Goal: Task Accomplishment & Management: Complete application form

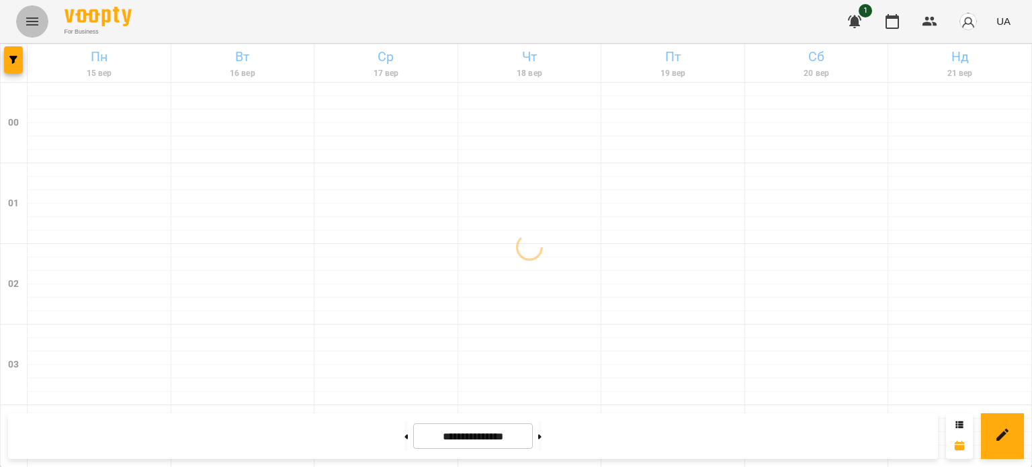
click at [28, 19] on icon "Menu" at bounding box center [32, 21] width 16 height 16
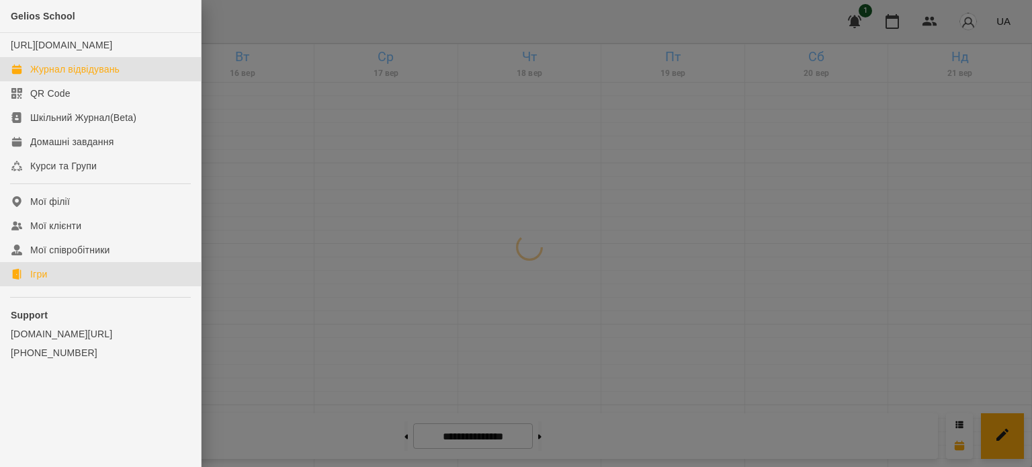
click at [47, 281] on div "Ігри" at bounding box center [38, 273] width 17 height 13
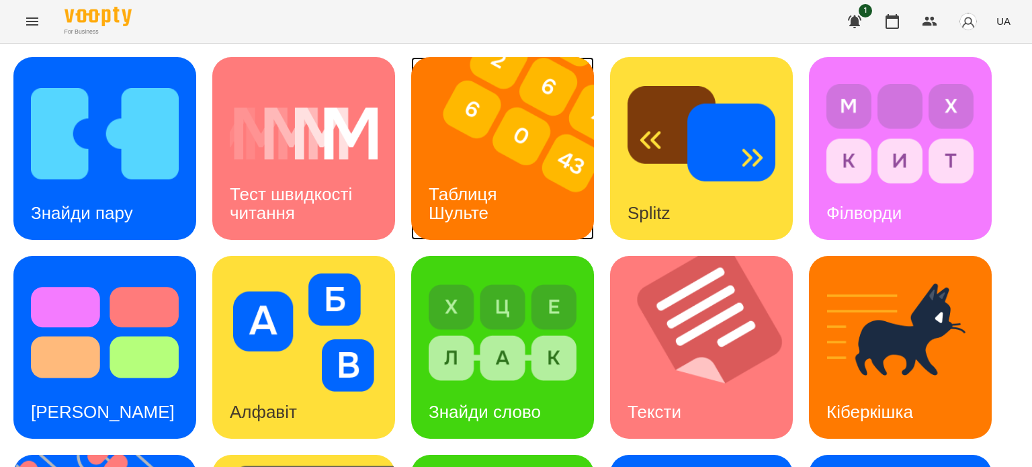
click at [463, 185] on h3 "Таблиця Шульте" at bounding box center [465, 203] width 73 height 38
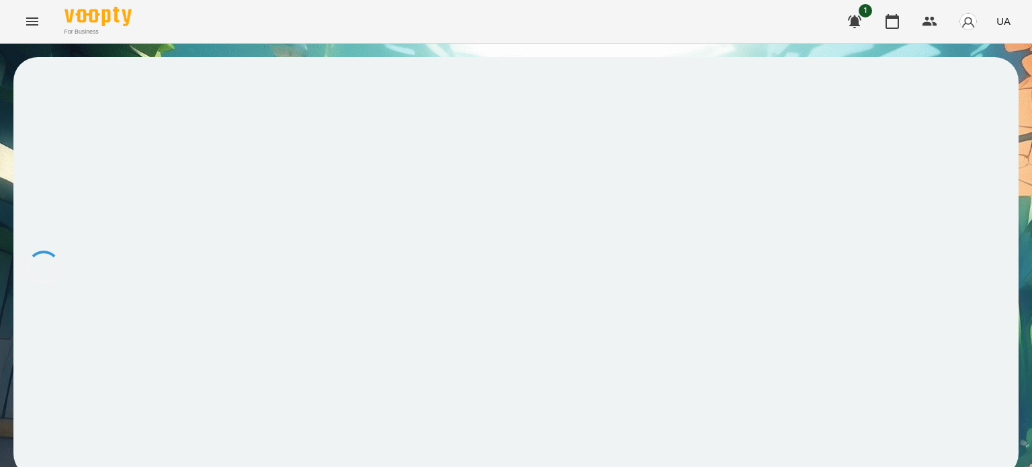
click at [463, 185] on div at bounding box center [515, 267] width 1005 height 421
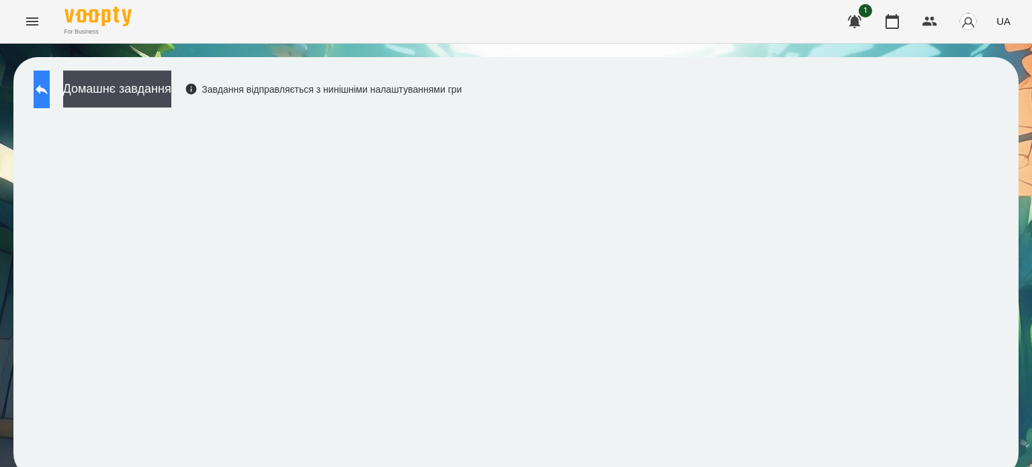
click at [50, 87] on icon at bounding box center [42, 89] width 16 height 16
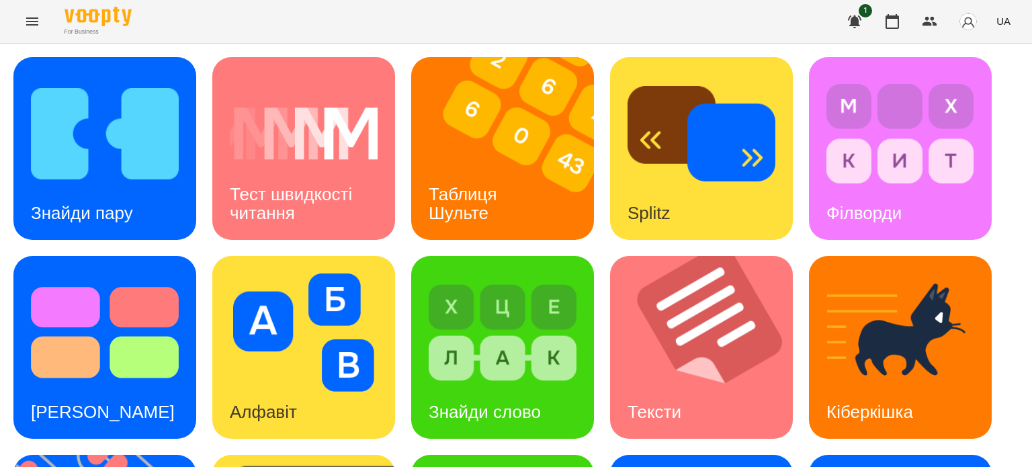
scroll to position [382, 0]
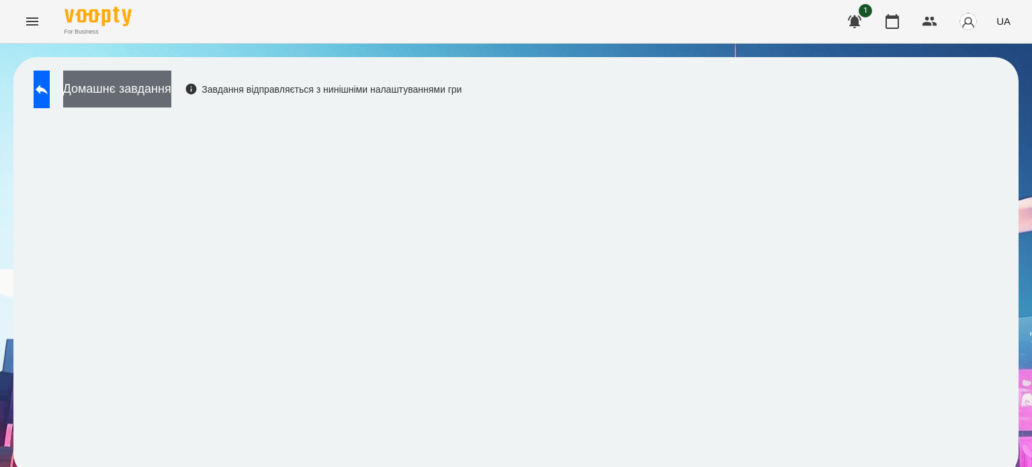
click at [161, 88] on button "Домашнє завдання" at bounding box center [117, 89] width 108 height 37
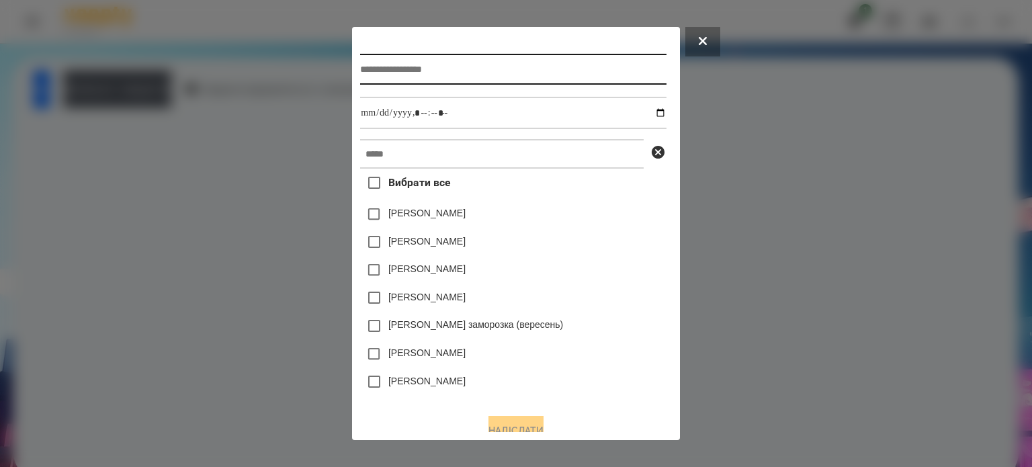
click at [360, 69] on input "text" at bounding box center [513, 69] width 306 height 31
type input "*********"
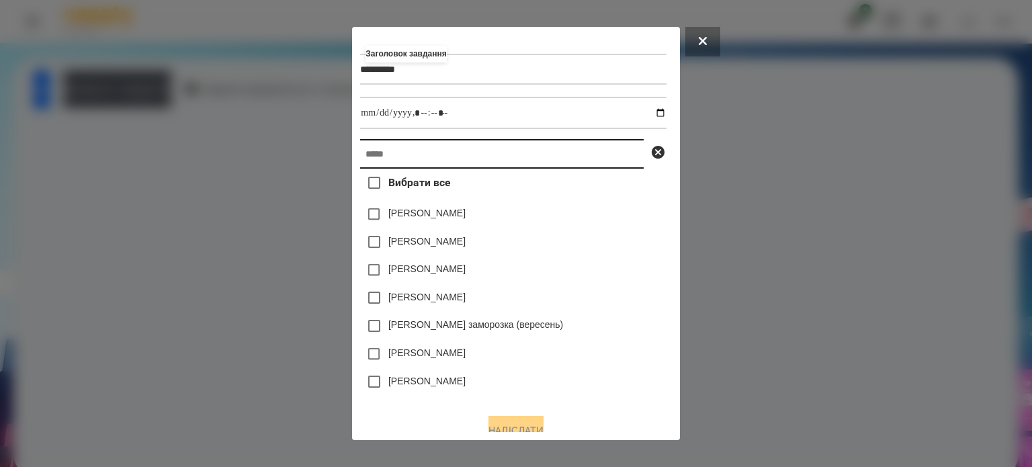
click at [360, 156] on input "text" at bounding box center [502, 154] width 284 height 30
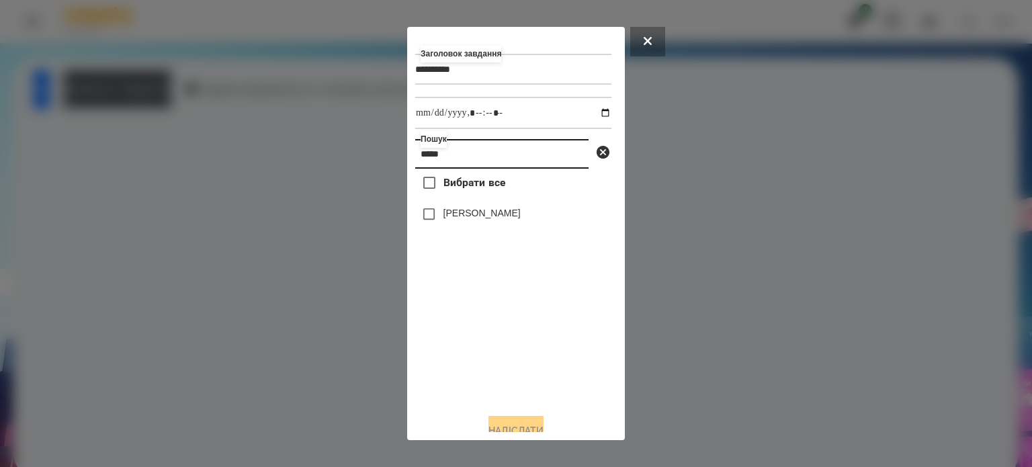
type input "*****"
click at [499, 220] on label "[PERSON_NAME]" at bounding box center [482, 212] width 77 height 13
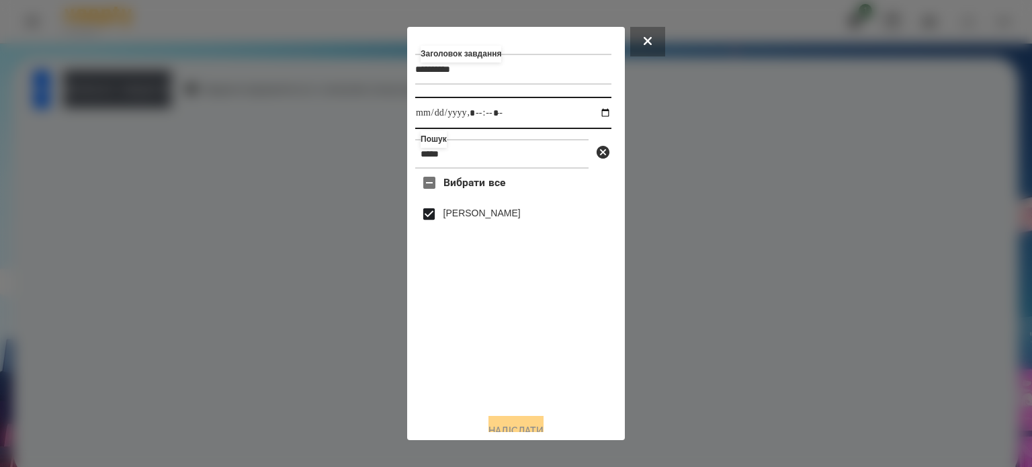
click at [587, 115] on input "datetime-local" at bounding box center [513, 113] width 196 height 32
type input "**********"
click at [513, 424] on button "Надіслати" at bounding box center [516, 431] width 55 height 30
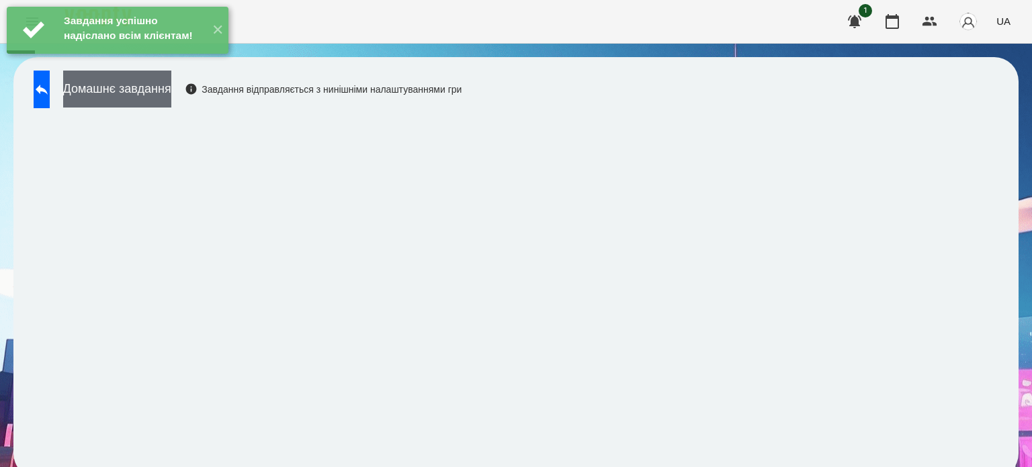
click at [155, 96] on button "Домашнє завдання" at bounding box center [117, 89] width 108 height 37
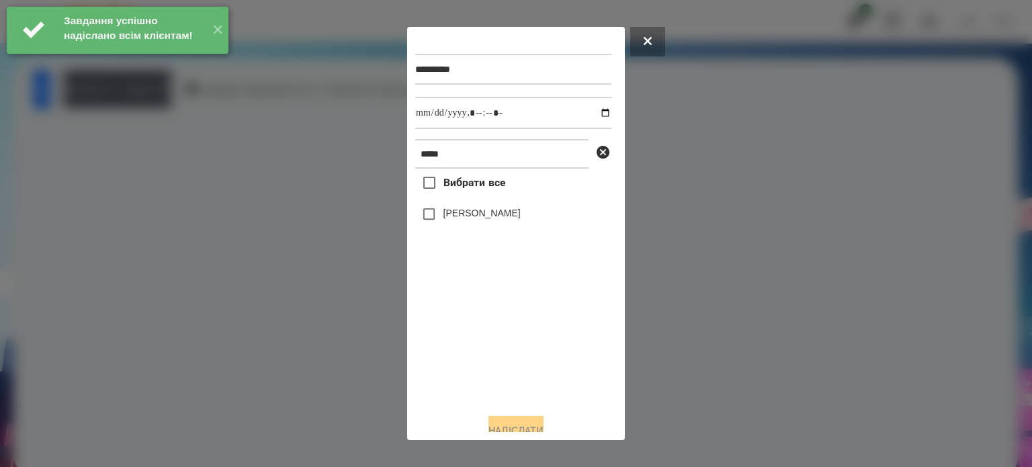
click at [447, 215] on label "[PERSON_NAME]" at bounding box center [482, 212] width 77 height 13
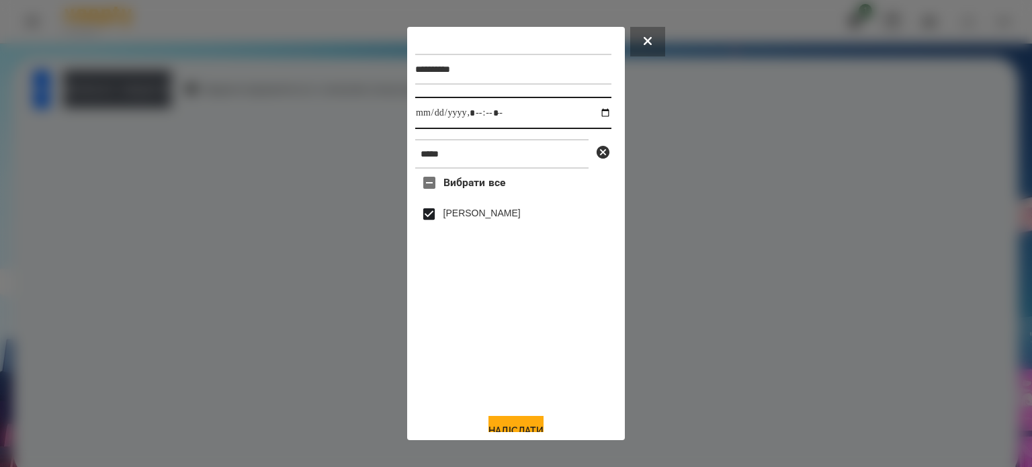
click at [589, 118] on input "datetime-local" at bounding box center [513, 113] width 196 height 32
type input "**********"
click at [504, 426] on button "Надіслати" at bounding box center [516, 431] width 55 height 30
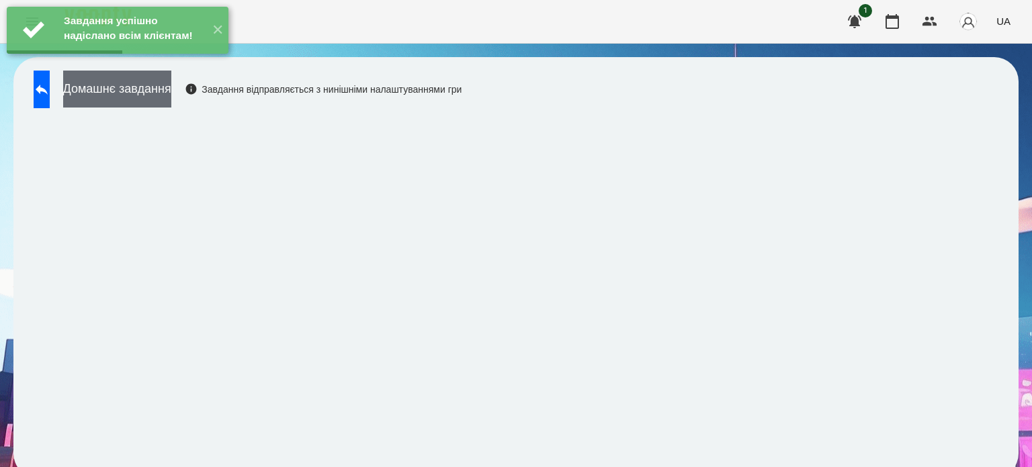
click at [171, 86] on button "Домашнє завдання" at bounding box center [117, 89] width 108 height 37
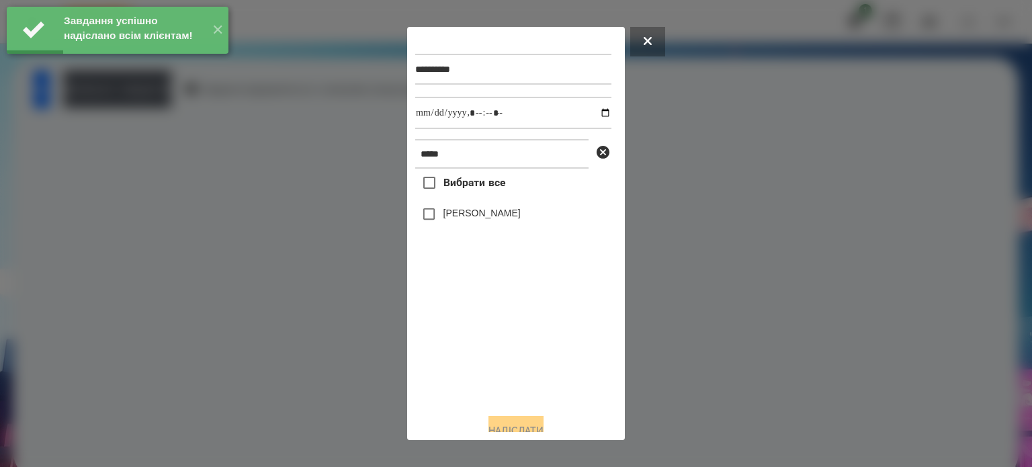
click at [491, 218] on label "[PERSON_NAME]" at bounding box center [482, 212] width 77 height 13
click at [589, 118] on input "datetime-local" at bounding box center [513, 113] width 196 height 32
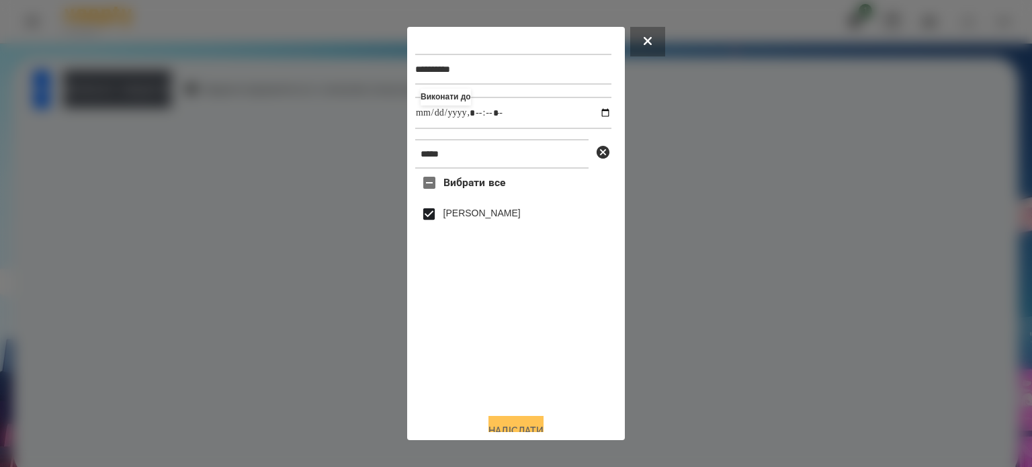
type input "**********"
click at [523, 422] on button "Надіслати" at bounding box center [516, 431] width 55 height 30
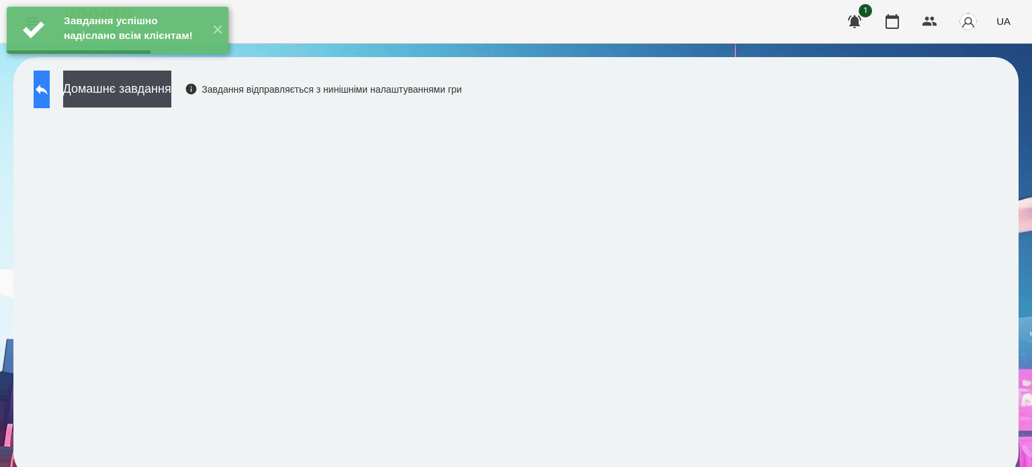
click at [48, 89] on icon at bounding box center [42, 90] width 12 height 10
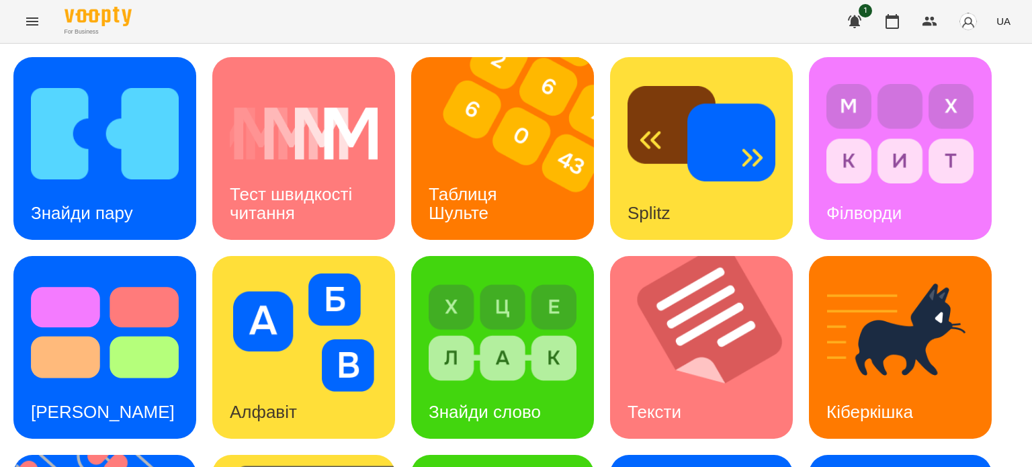
scroll to position [382, 0]
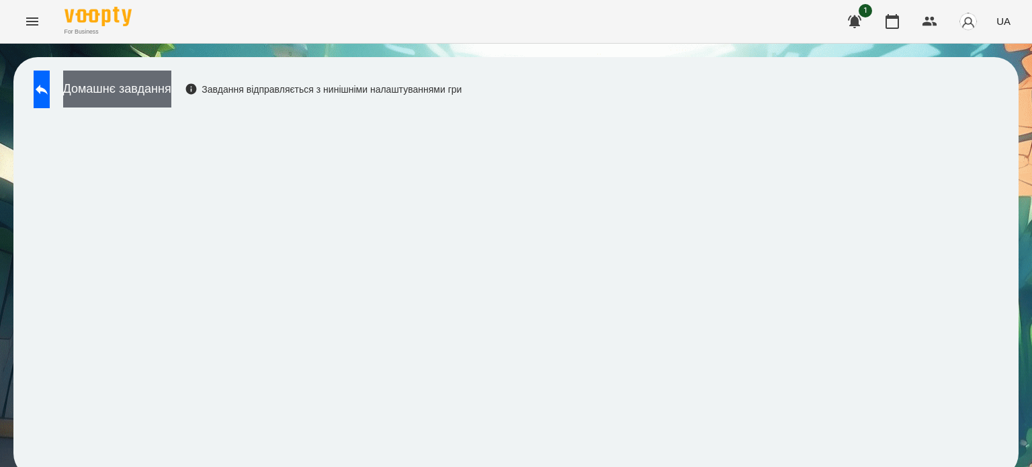
click at [165, 93] on button "Домашнє завдання" at bounding box center [117, 89] width 108 height 37
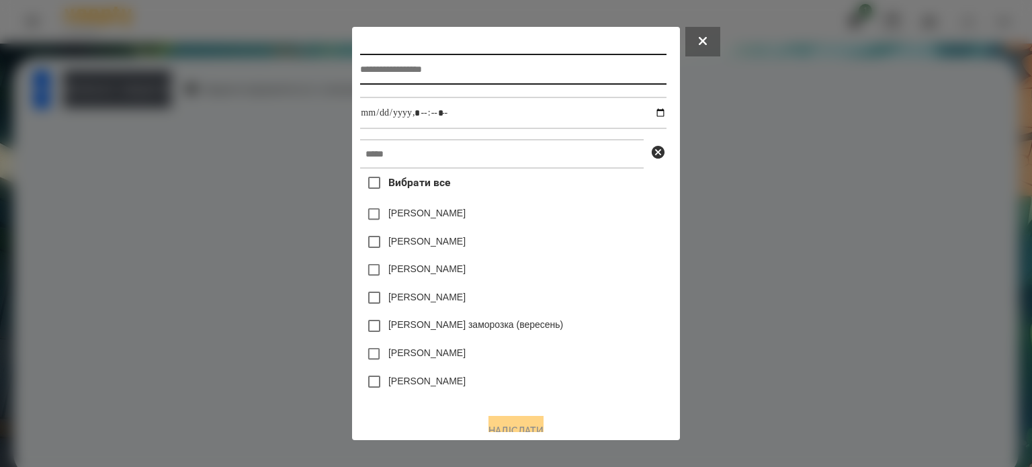
click at [360, 67] on input "text" at bounding box center [513, 69] width 306 height 31
type input "**********"
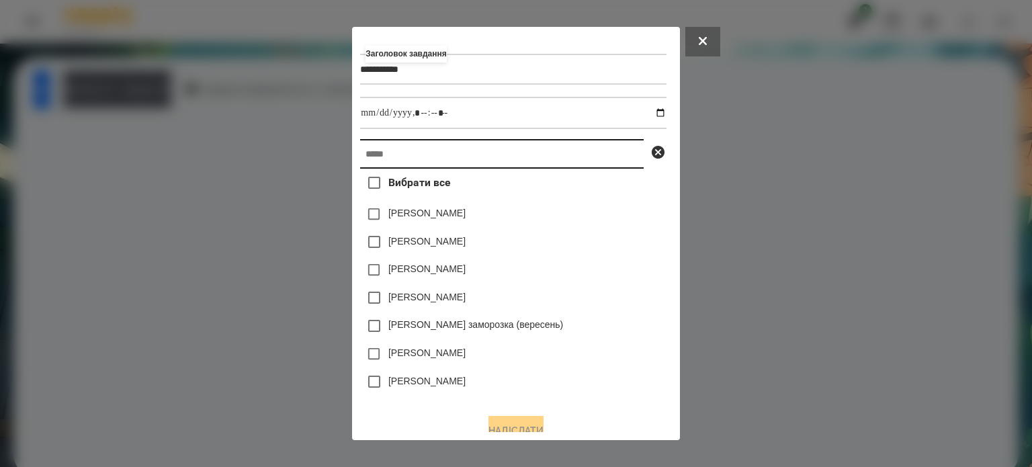
click at [360, 161] on input "text" at bounding box center [502, 154] width 284 height 30
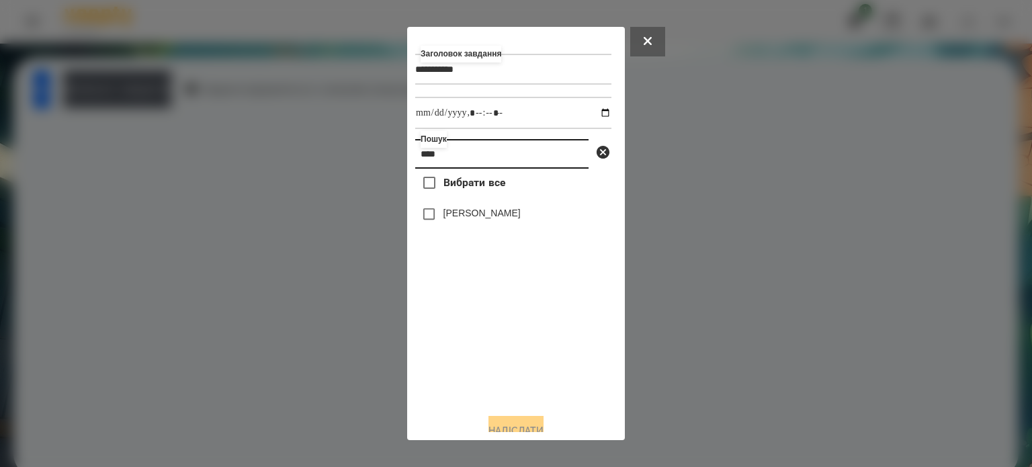
type input "****"
click at [483, 218] on label "[PERSON_NAME]" at bounding box center [482, 212] width 77 height 13
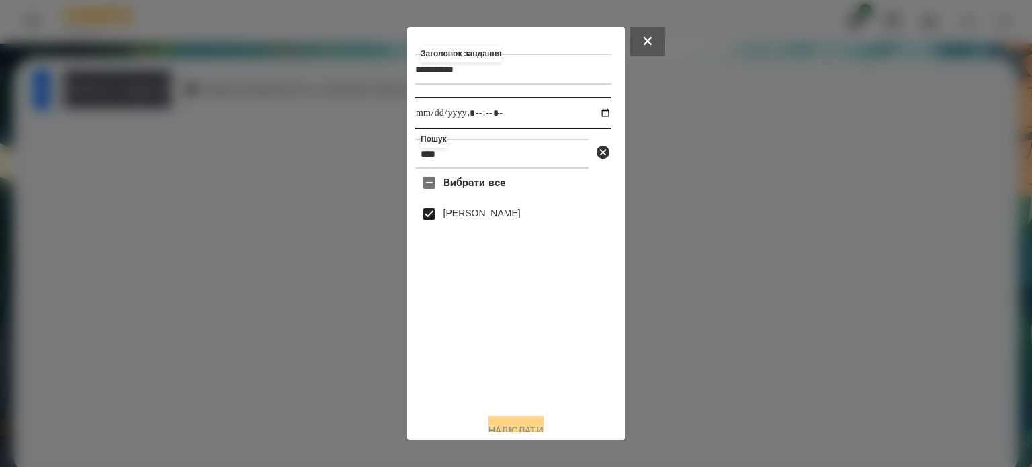
click at [591, 116] on input "datetime-local" at bounding box center [513, 113] width 196 height 32
click at [508, 220] on label "[PERSON_NAME]" at bounding box center [482, 212] width 77 height 13
click at [595, 118] on input "datetime-local" at bounding box center [513, 113] width 196 height 32
click at [516, 336] on div "Вибрати все [PERSON_NAME]" at bounding box center [513, 286] width 196 height 234
click at [595, 114] on input "datetime-local" at bounding box center [513, 113] width 196 height 32
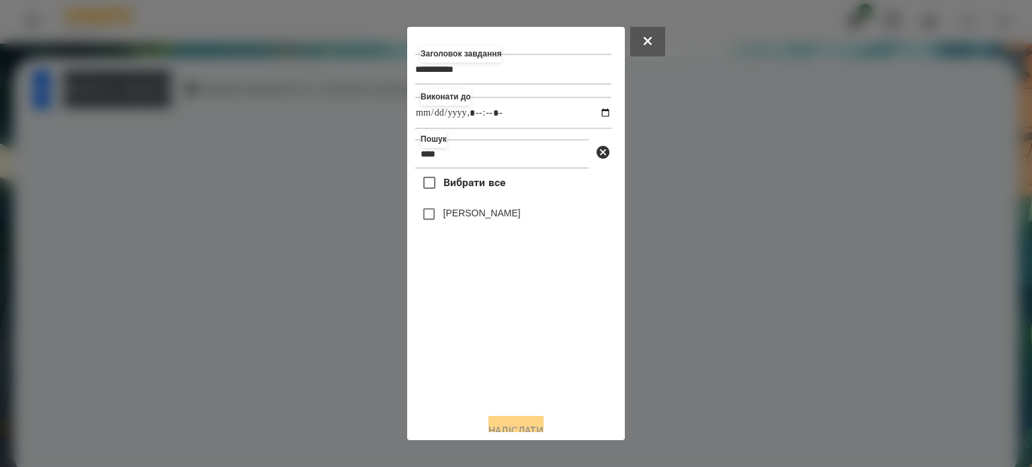
type input "**********"
click at [466, 218] on label "[PERSON_NAME]" at bounding box center [482, 212] width 77 height 13
click at [513, 427] on button "Надіслати" at bounding box center [516, 431] width 55 height 30
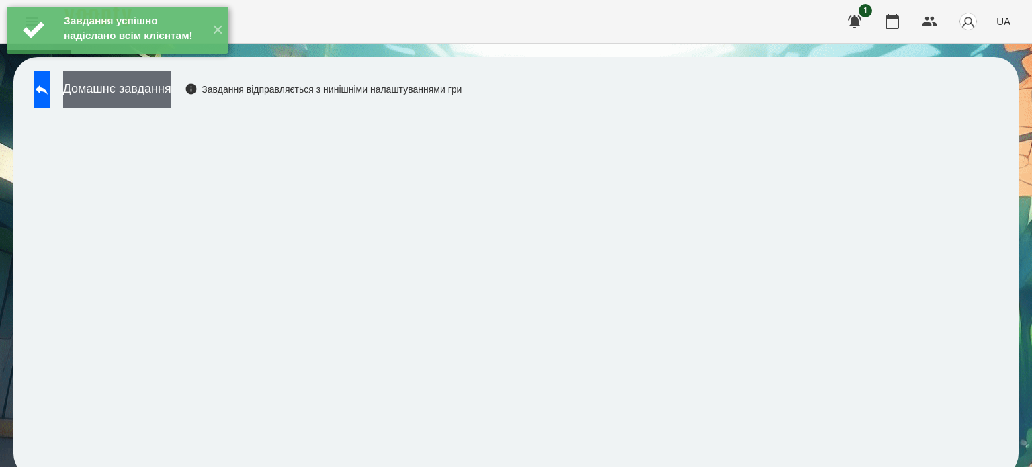
click at [171, 91] on button "Домашнє завдання" at bounding box center [117, 89] width 108 height 37
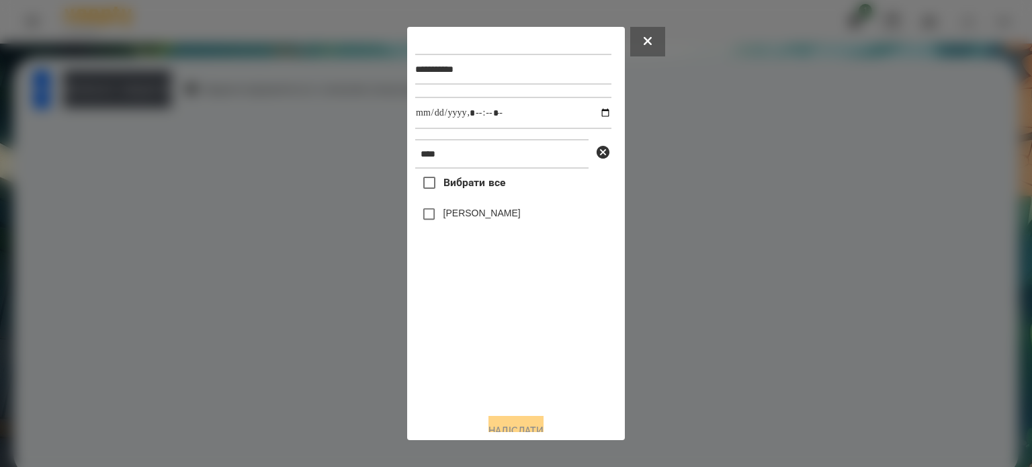
click at [496, 218] on label "[PERSON_NAME]" at bounding box center [482, 212] width 77 height 13
click at [591, 117] on input "datetime-local" at bounding box center [513, 113] width 196 height 32
type input "**********"
click at [510, 427] on button "Надіслати" at bounding box center [516, 431] width 55 height 30
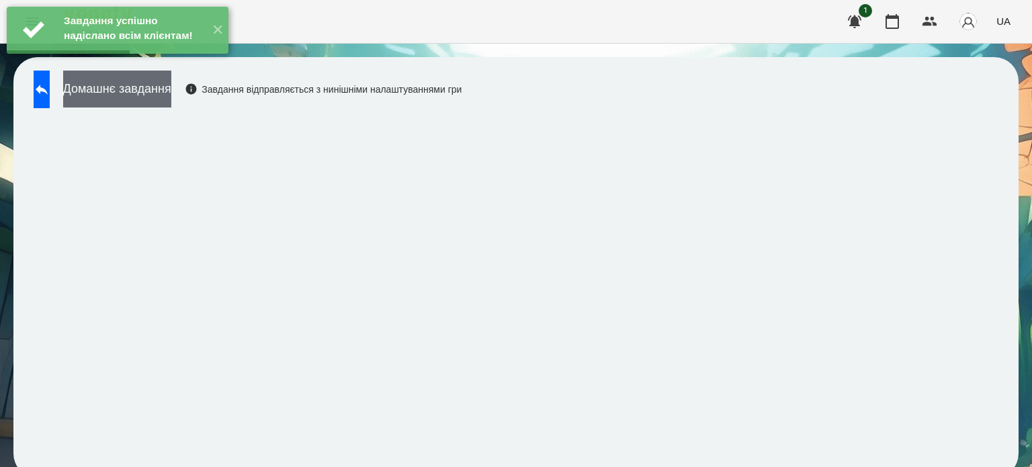
click at [171, 85] on button "Домашнє завдання" at bounding box center [117, 89] width 108 height 37
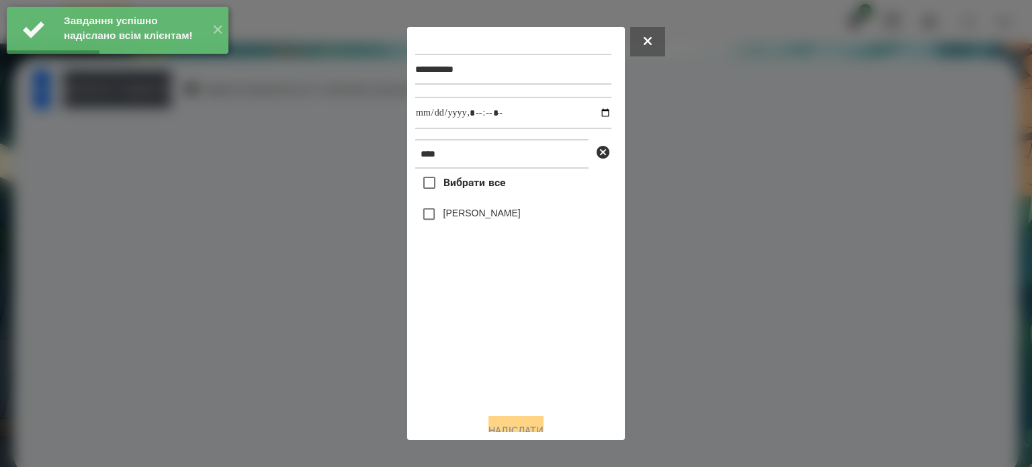
click at [444, 210] on label "[PERSON_NAME]" at bounding box center [482, 212] width 77 height 13
click at [597, 112] on input "datetime-local" at bounding box center [513, 113] width 196 height 32
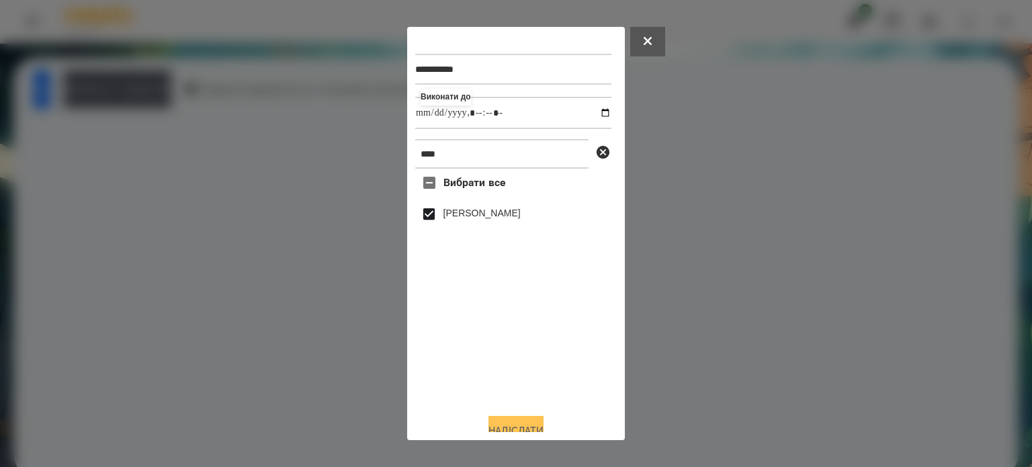
type input "**********"
click at [495, 423] on button "Надіслати" at bounding box center [516, 431] width 55 height 30
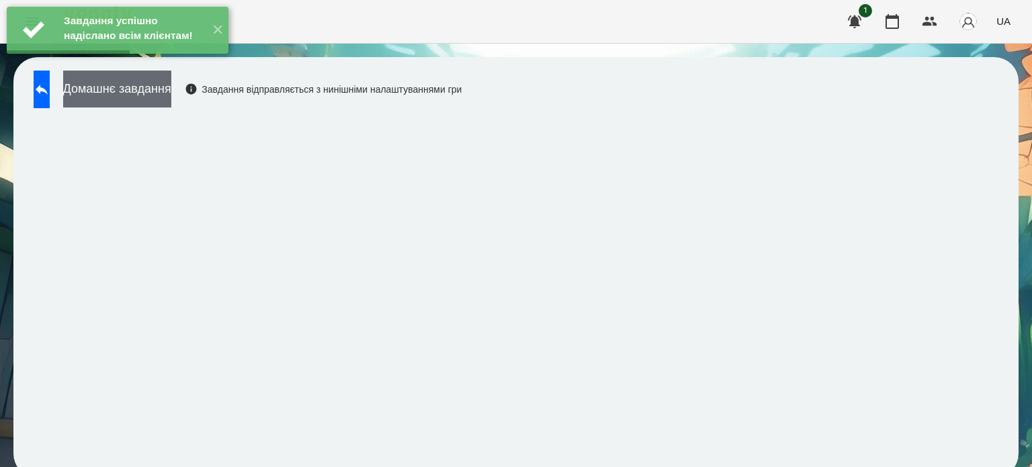
click at [171, 97] on button "Домашнє завдання" at bounding box center [117, 89] width 108 height 37
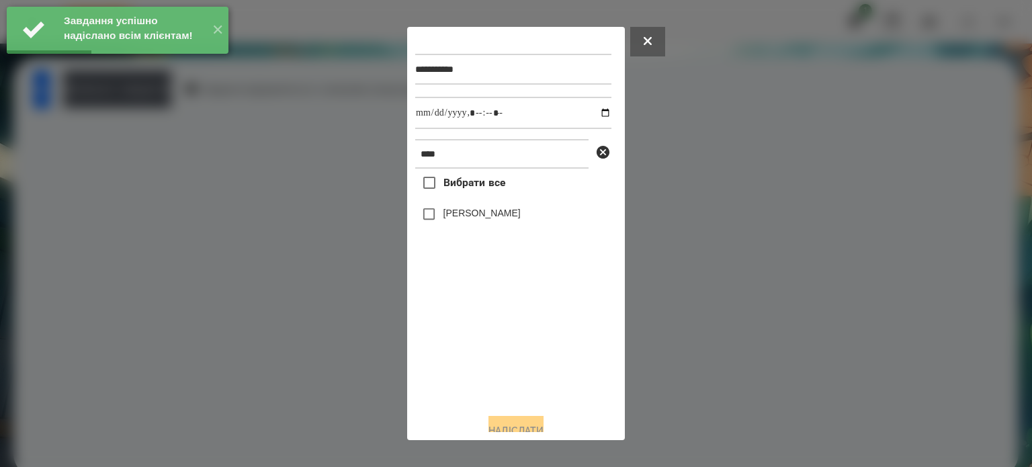
click at [444, 219] on label "[PERSON_NAME]" at bounding box center [482, 212] width 77 height 13
click at [591, 115] on input "datetime-local" at bounding box center [513, 113] width 196 height 32
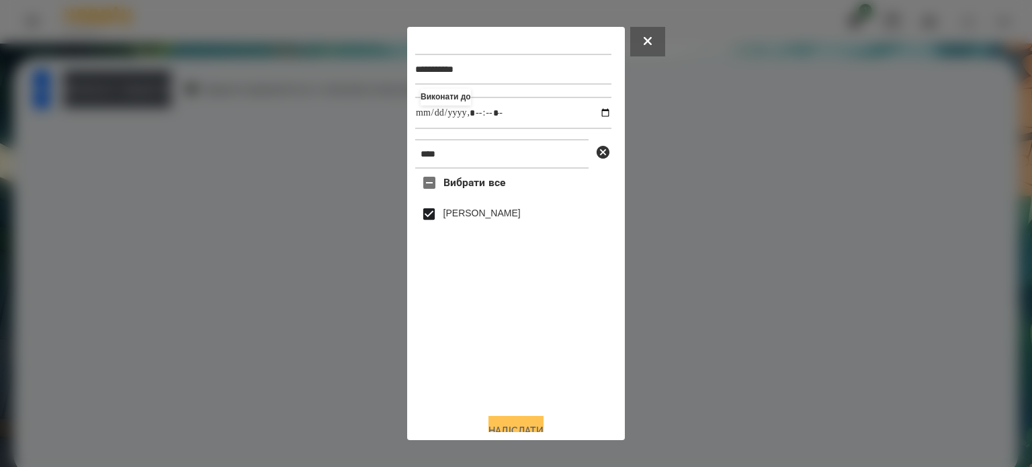
type input "**********"
click at [508, 429] on button "Надіслати" at bounding box center [516, 431] width 55 height 30
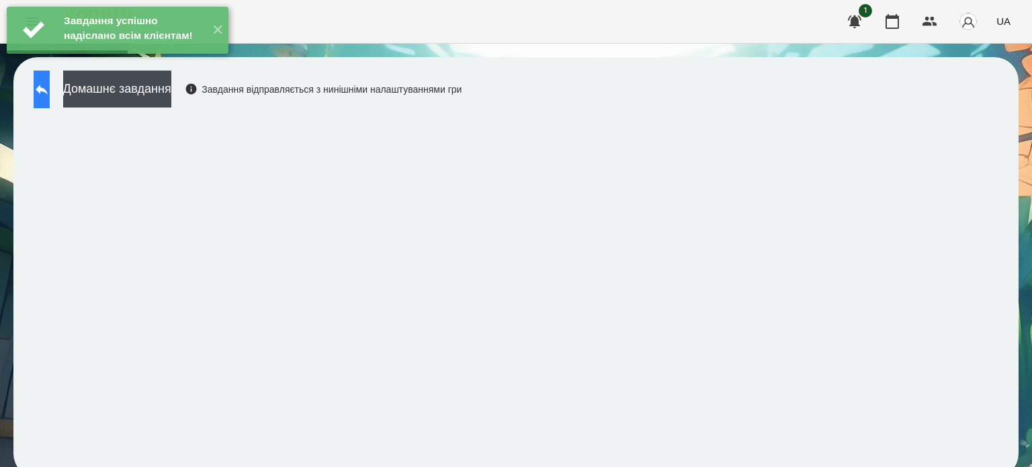
click at [47, 88] on icon at bounding box center [42, 89] width 16 height 16
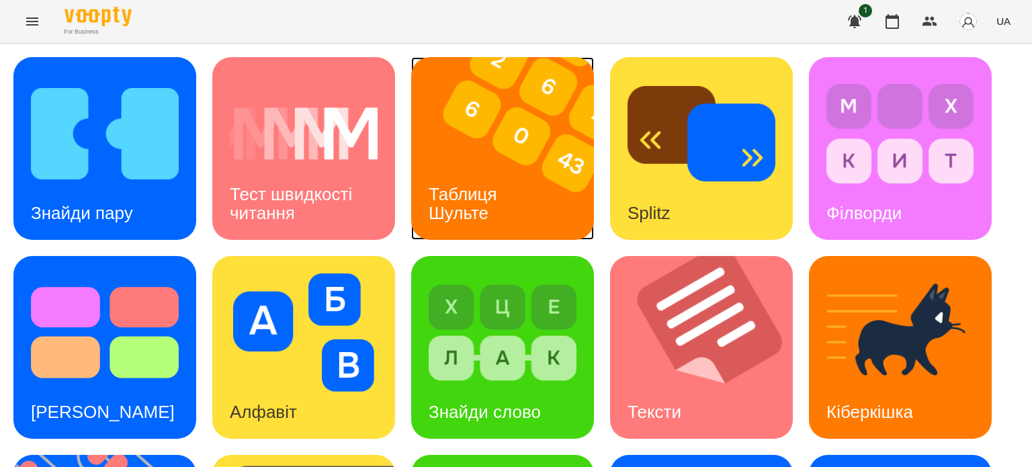
click at [480, 185] on h3 "Таблиця Шульте" at bounding box center [465, 203] width 73 height 38
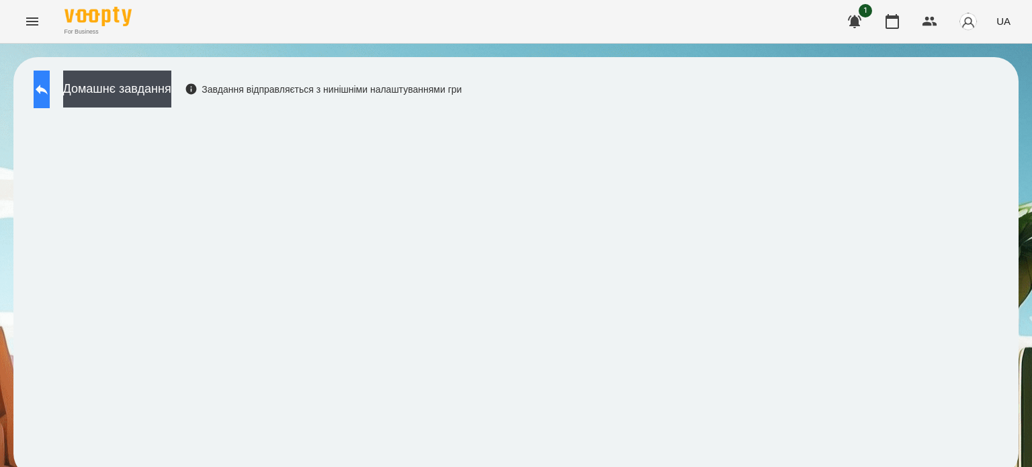
click at [50, 89] on button at bounding box center [42, 90] width 16 height 38
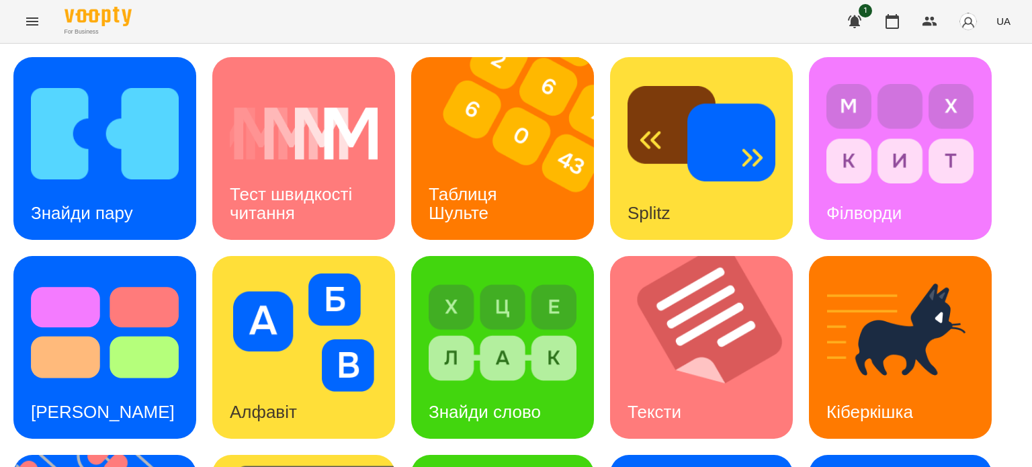
scroll to position [382, 0]
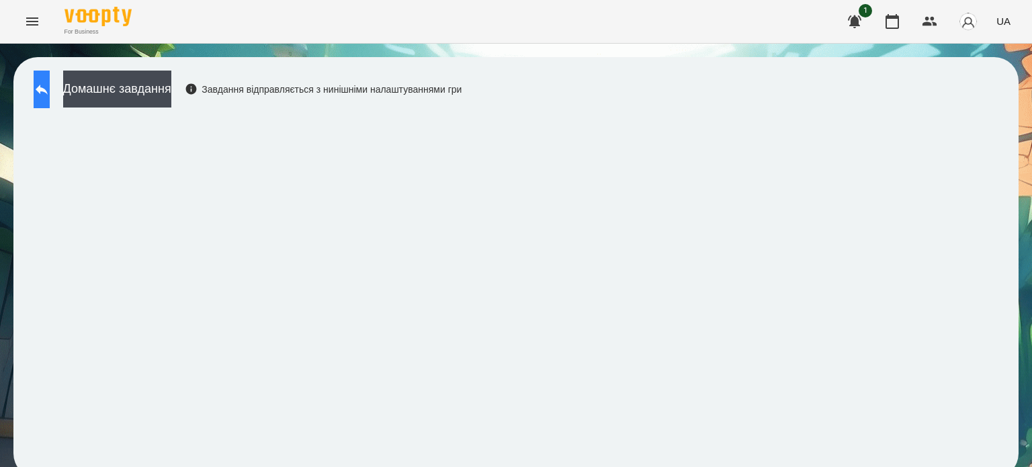
click at [46, 91] on button at bounding box center [42, 90] width 16 height 38
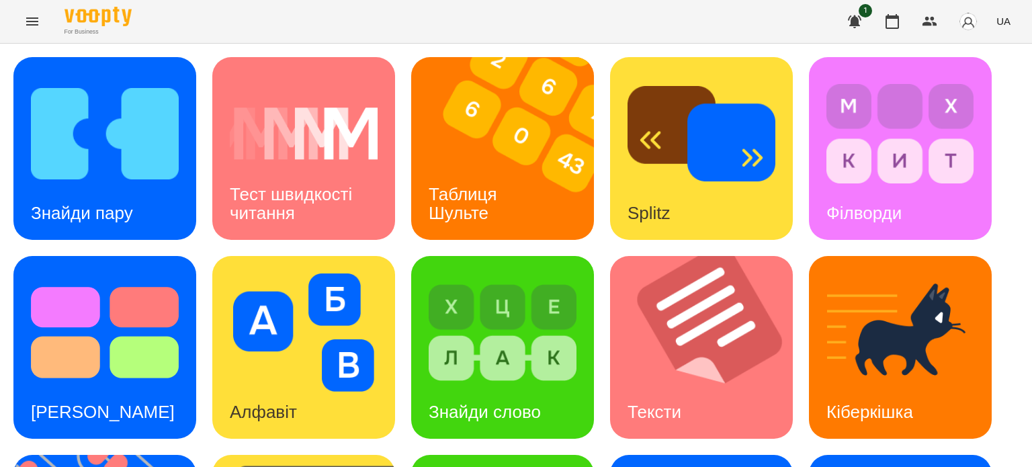
scroll to position [382, 0]
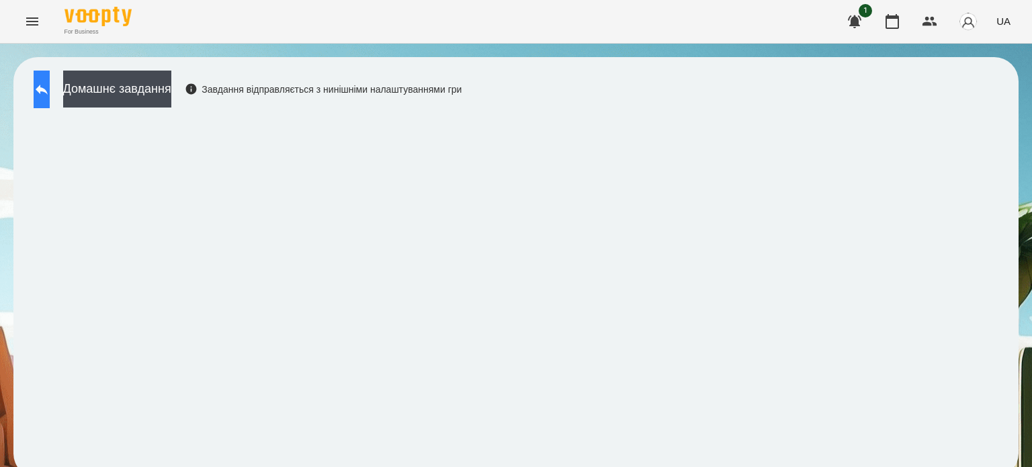
click at [50, 92] on button at bounding box center [42, 90] width 16 height 38
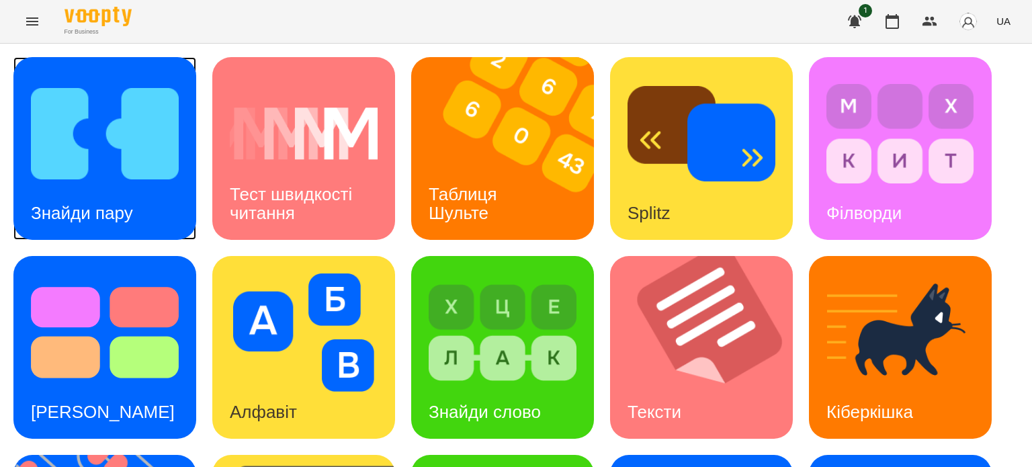
click at [106, 177] on img at bounding box center [105, 134] width 148 height 118
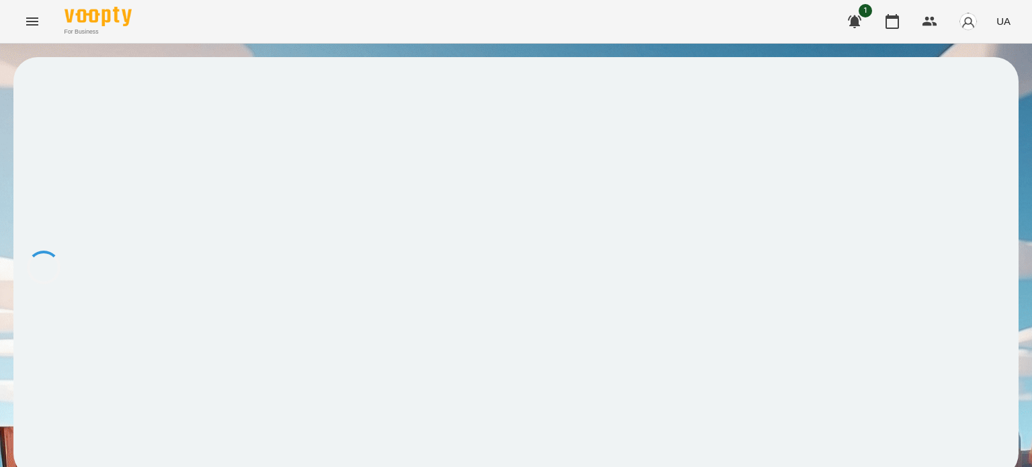
click at [106, 177] on div at bounding box center [515, 267] width 1005 height 421
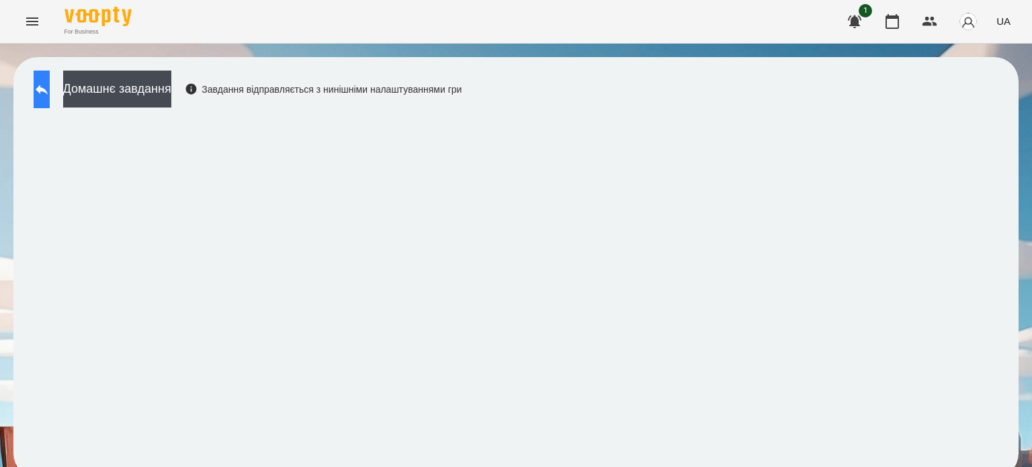
click at [50, 92] on icon at bounding box center [42, 89] width 16 height 16
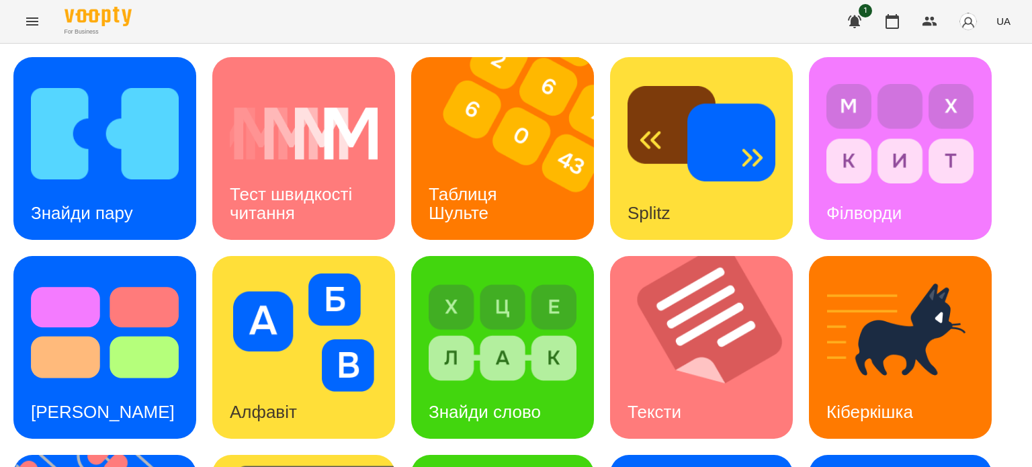
scroll to position [382, 0]
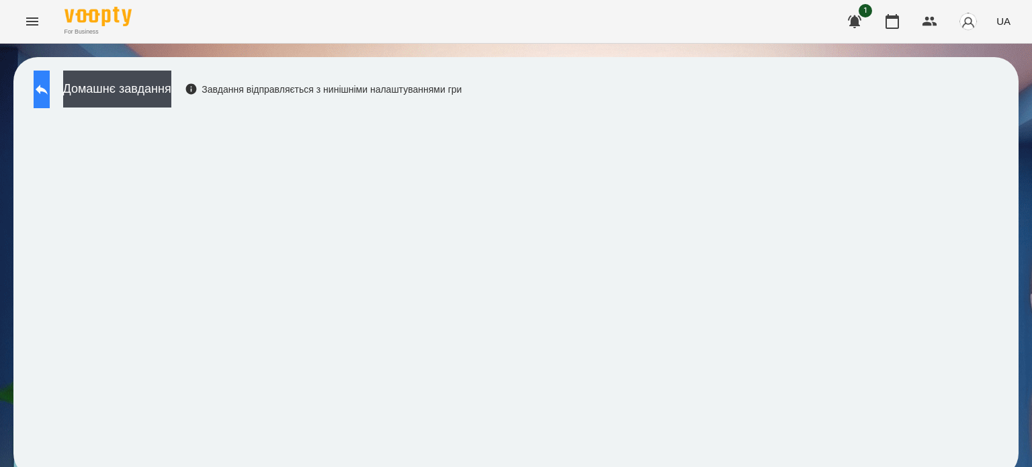
click at [42, 91] on button at bounding box center [42, 90] width 16 height 38
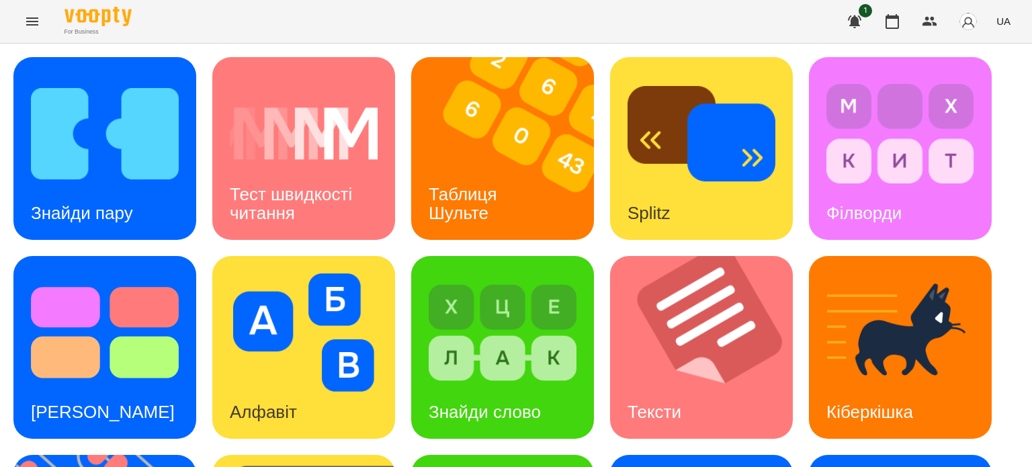
scroll to position [382, 0]
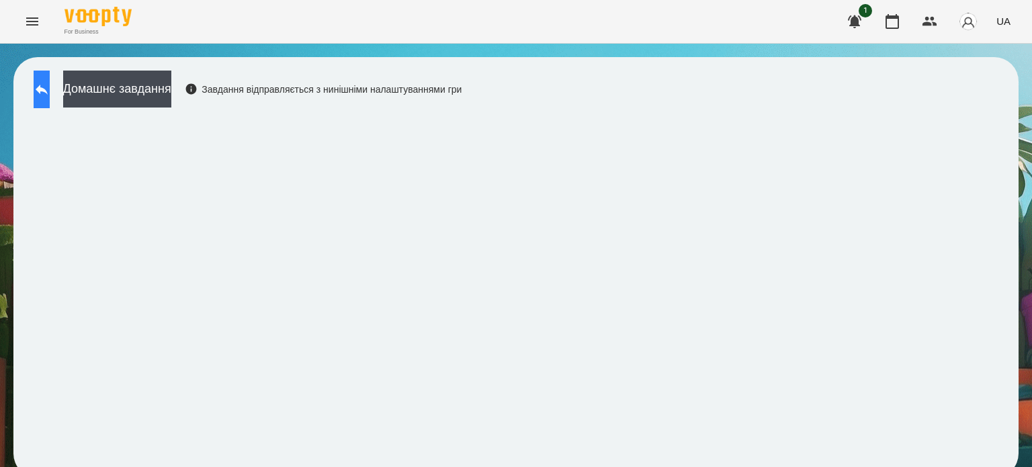
click at [48, 89] on icon at bounding box center [42, 90] width 12 height 10
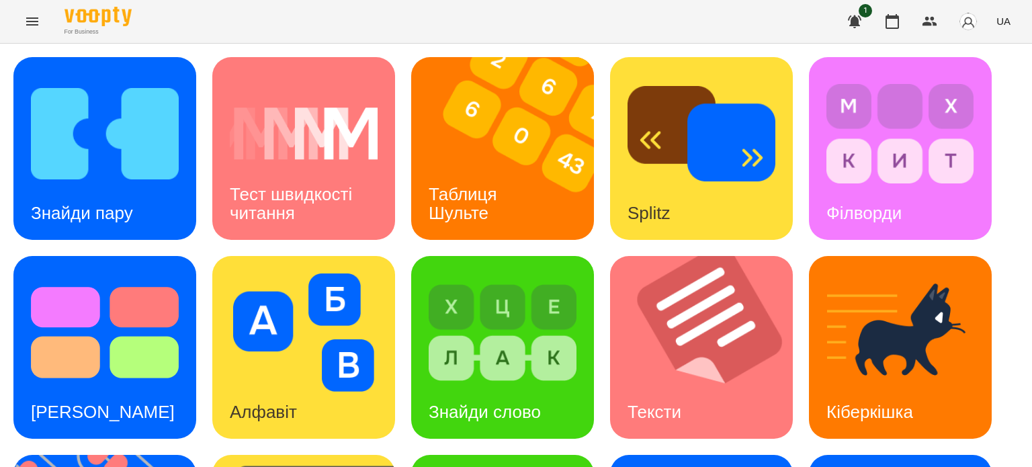
scroll to position [382, 0]
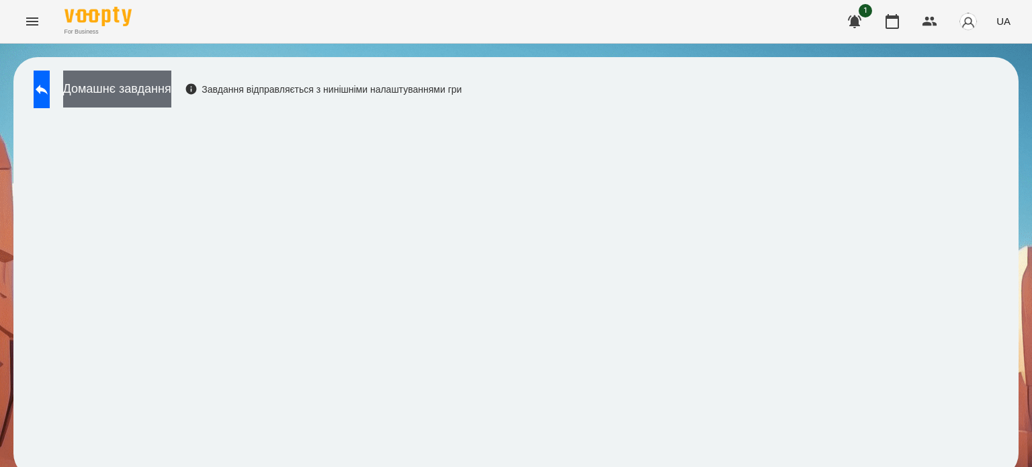
click at [160, 89] on button "Домашнє завдання" at bounding box center [117, 89] width 108 height 37
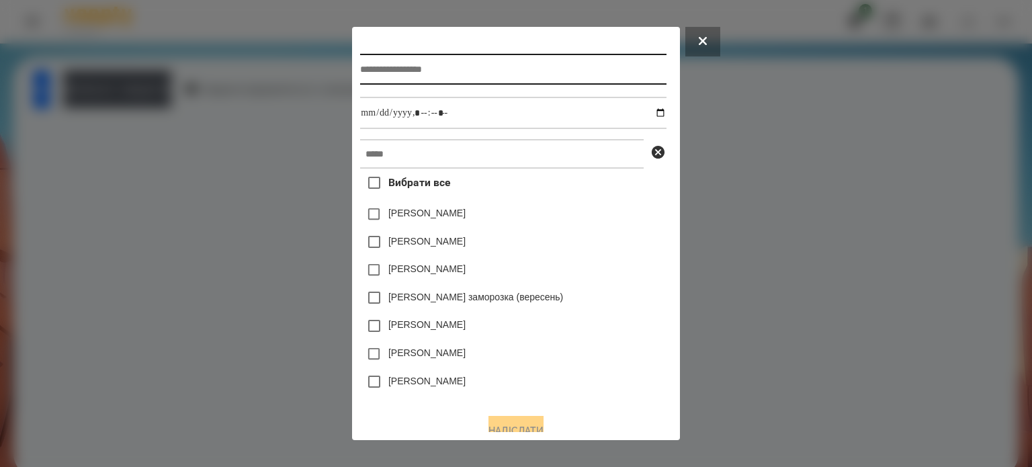
click at [372, 74] on input "text" at bounding box center [513, 69] width 306 height 31
type input "**********"
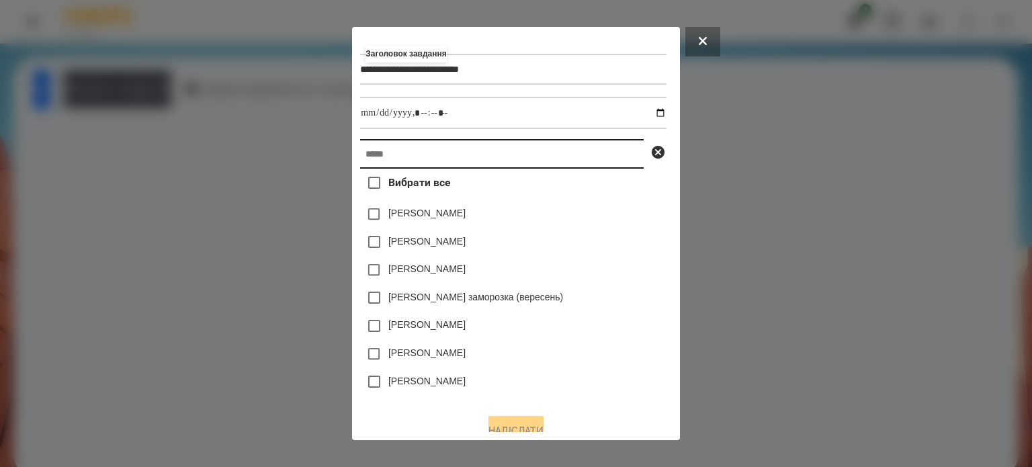
click at [360, 161] on input "text" at bounding box center [502, 154] width 284 height 30
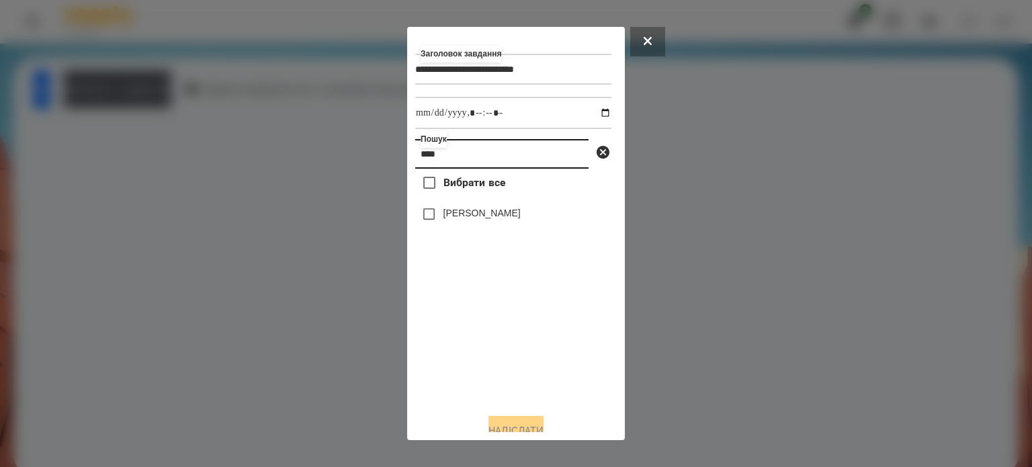
type input "****"
click at [448, 220] on label "[PERSON_NAME]" at bounding box center [482, 212] width 77 height 13
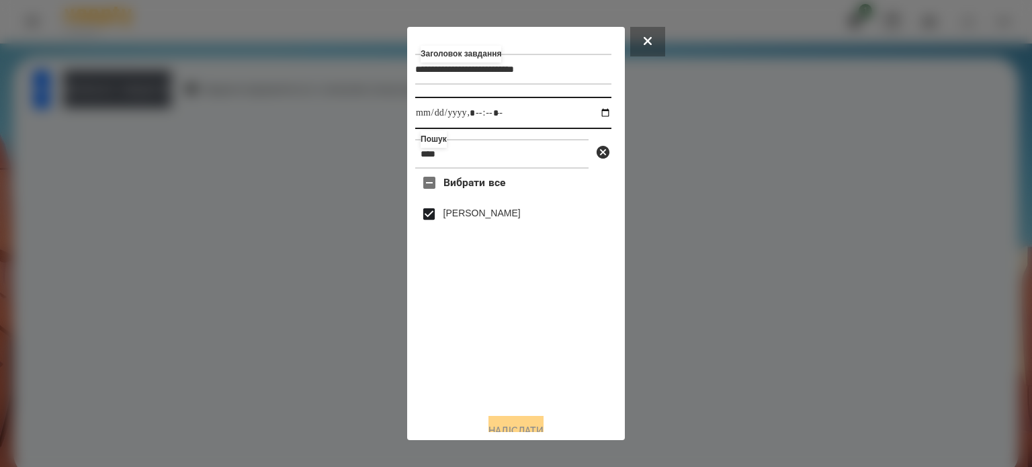
click at [594, 112] on input "datetime-local" at bounding box center [513, 113] width 196 height 32
type input "**********"
click at [489, 423] on button "Надіслати" at bounding box center [516, 431] width 55 height 30
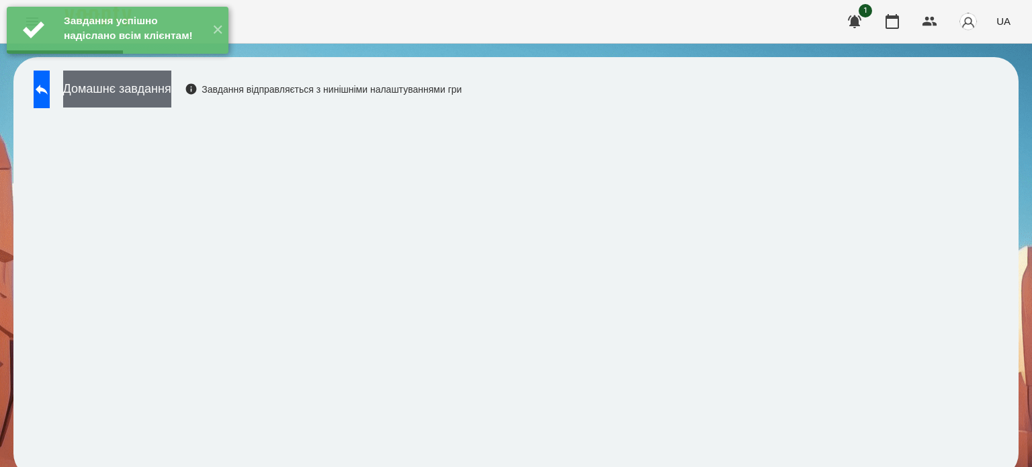
click at [171, 98] on button "Домашнє завдання" at bounding box center [117, 89] width 108 height 37
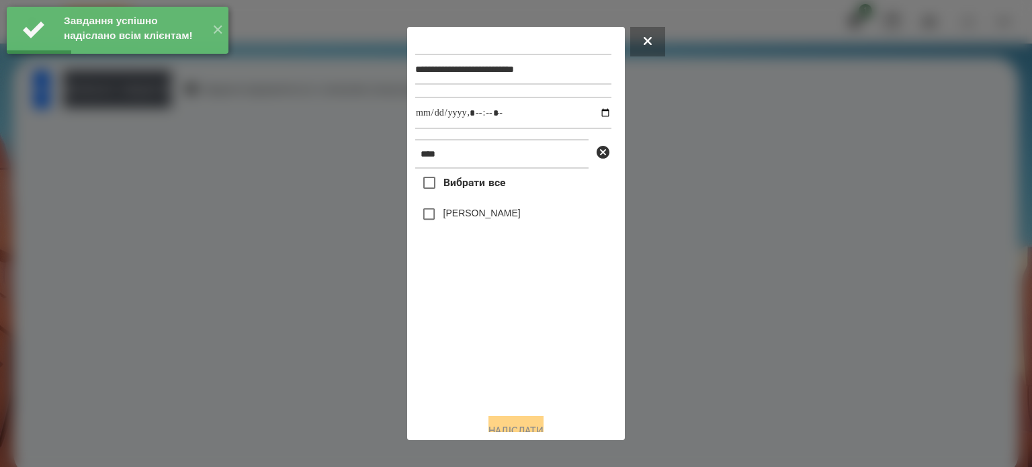
click at [464, 216] on label "[PERSON_NAME]" at bounding box center [482, 212] width 77 height 13
click at [589, 118] on input "datetime-local" at bounding box center [513, 113] width 196 height 32
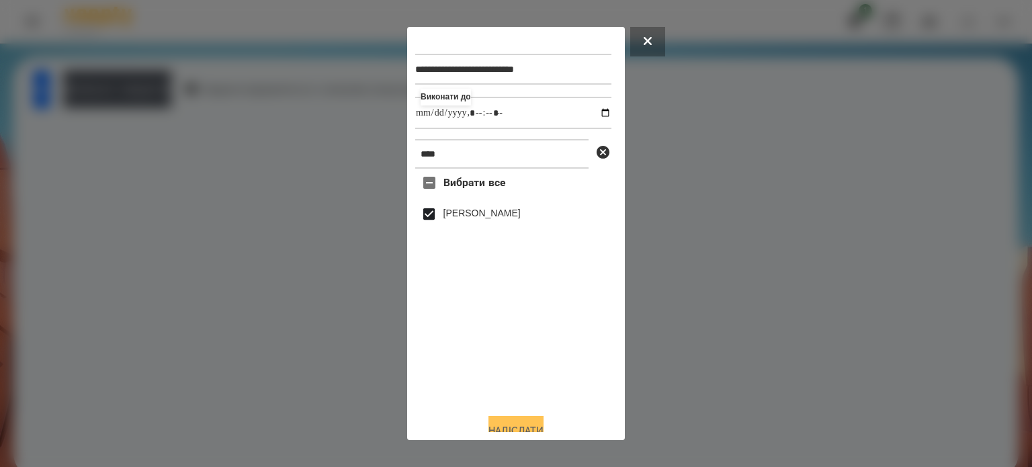
type input "**********"
click at [499, 423] on button "Надіслати" at bounding box center [516, 431] width 55 height 30
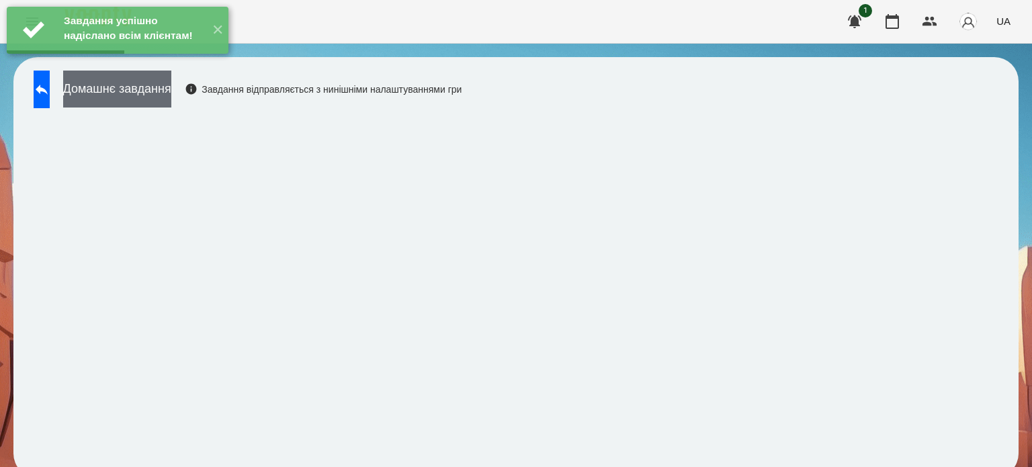
click at [171, 94] on button "Домашнє завдання" at bounding box center [117, 89] width 108 height 37
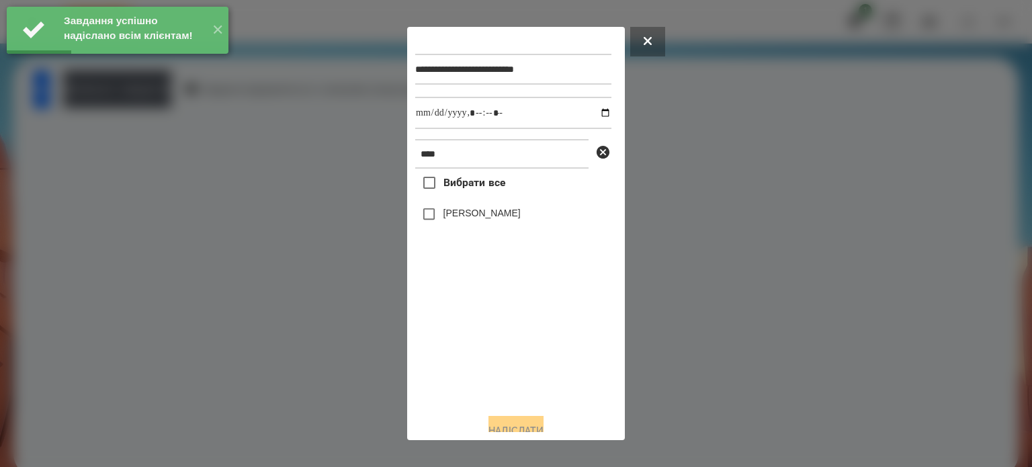
click at [482, 220] on label "[PERSON_NAME]" at bounding box center [482, 212] width 77 height 13
click at [591, 111] on input "datetime-local" at bounding box center [513, 113] width 196 height 32
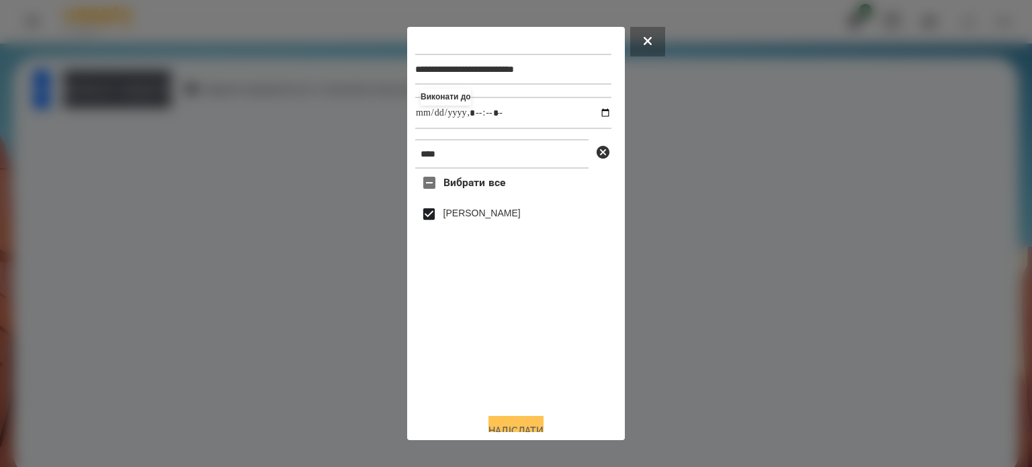
type input "**********"
click at [512, 422] on button "Надіслати" at bounding box center [516, 431] width 55 height 30
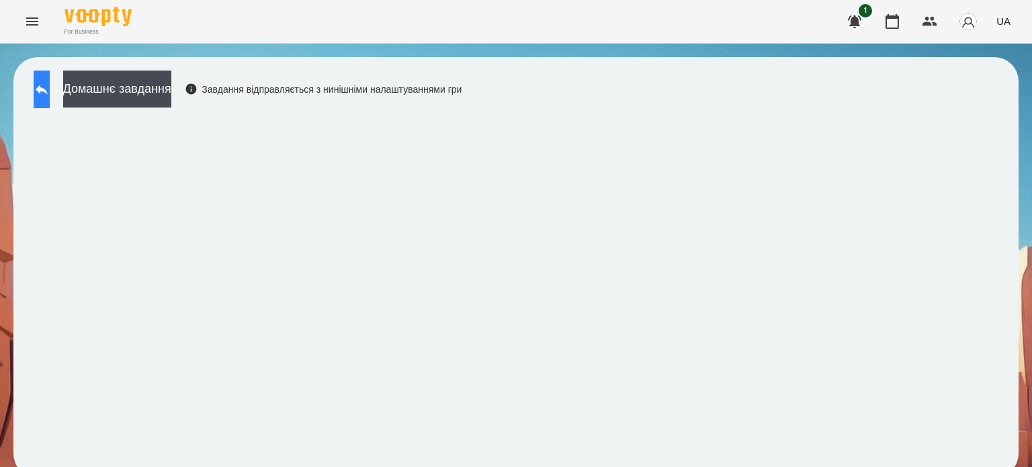
click at [50, 91] on icon at bounding box center [42, 89] width 16 height 16
